Goal: Transaction & Acquisition: Purchase product/service

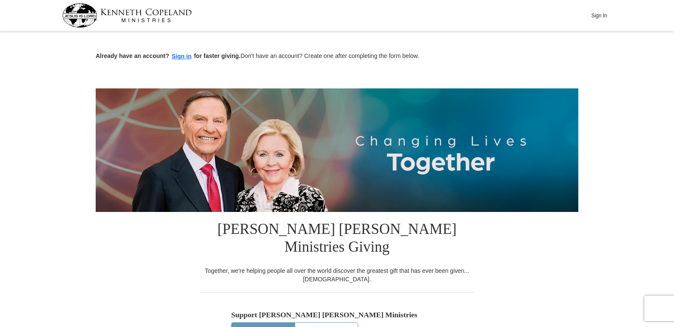
scroll to position [286, 0]
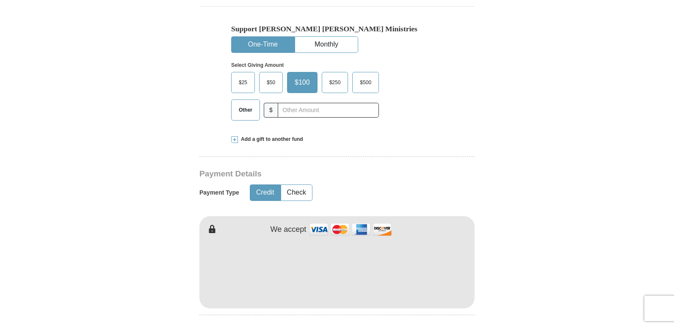
click at [275, 76] on span "$50" at bounding box center [271, 82] width 17 height 13
click at [0, 0] on input "$50" at bounding box center [0, 0] width 0 height 0
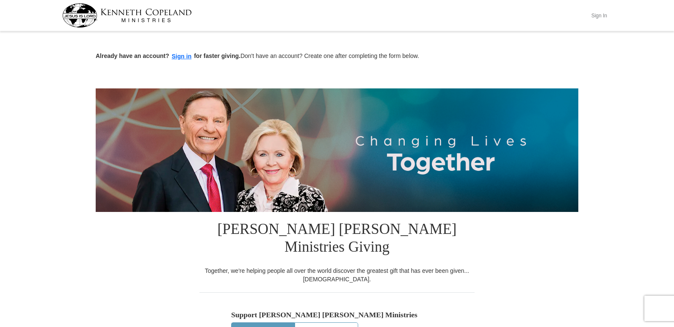
click at [597, 13] on button "Sign In" at bounding box center [599, 15] width 25 height 13
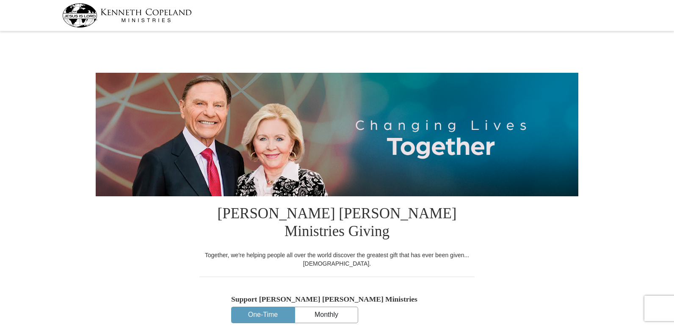
select select "TX"
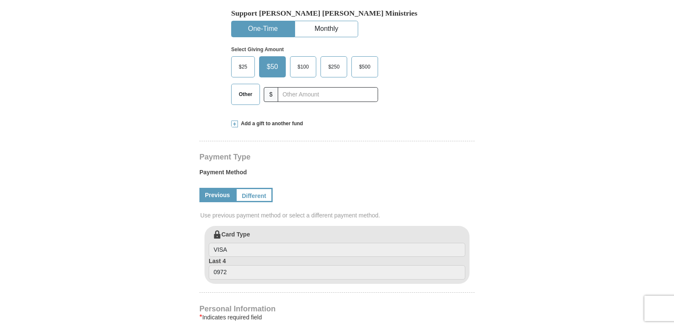
scroll to position [573, 0]
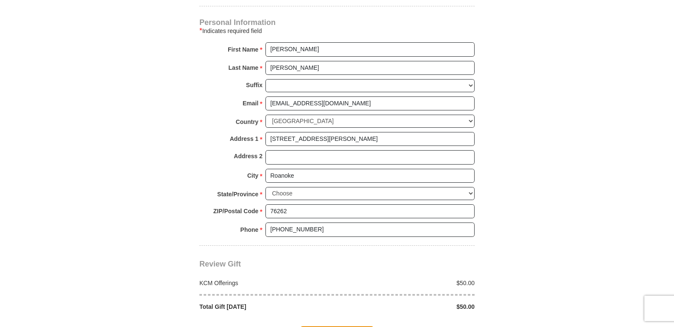
click at [0, 0] on div at bounding box center [0, 0] width 0 height 0
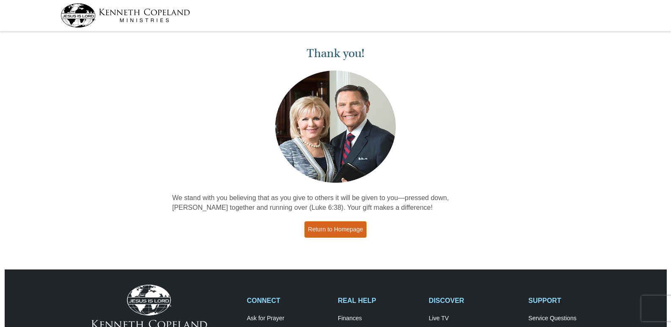
click at [320, 227] on link "Return to Homepage" at bounding box center [336, 229] width 63 height 17
